Goal: Find specific page/section: Find specific page/section

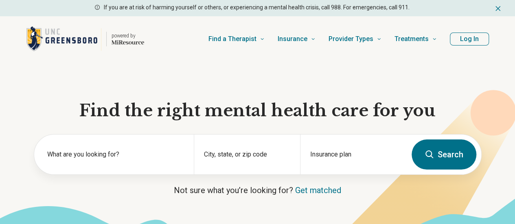
click at [471, 40] on button "Log In" at bounding box center [468, 39] width 39 height 13
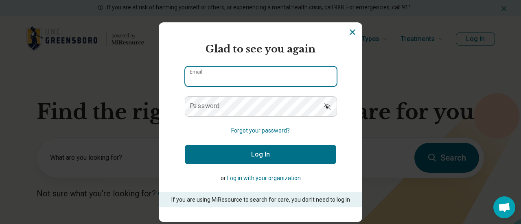
type input "**********"
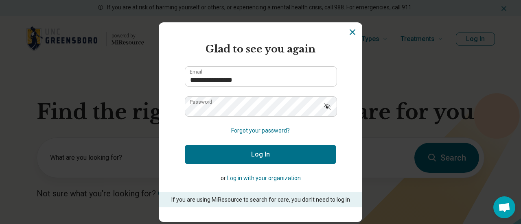
click at [237, 153] on button "Log In" at bounding box center [260, 155] width 151 height 20
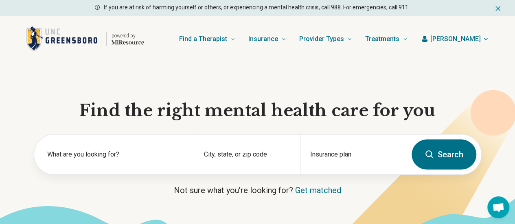
click at [464, 41] on span "[PERSON_NAME]" at bounding box center [455, 39] width 50 height 10
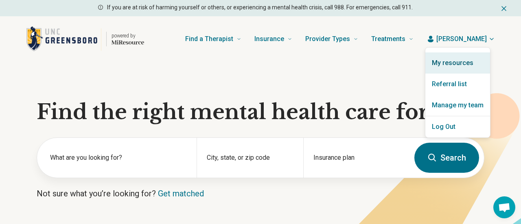
click at [447, 64] on link "My resources" at bounding box center [457, 62] width 65 height 21
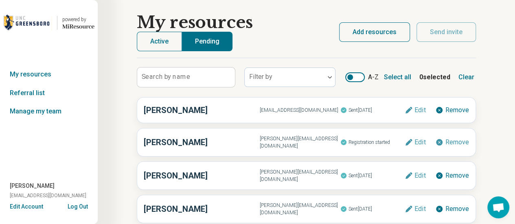
click at [164, 50] on button "Active" at bounding box center [159, 42] width 45 height 20
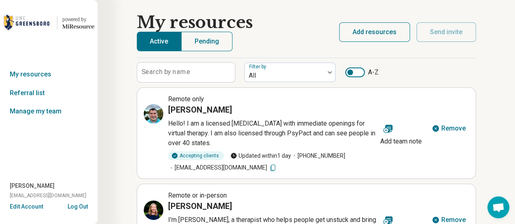
click at [202, 44] on button "Pending" at bounding box center [206, 42] width 51 height 20
